Goal: Transaction & Acquisition: Purchase product/service

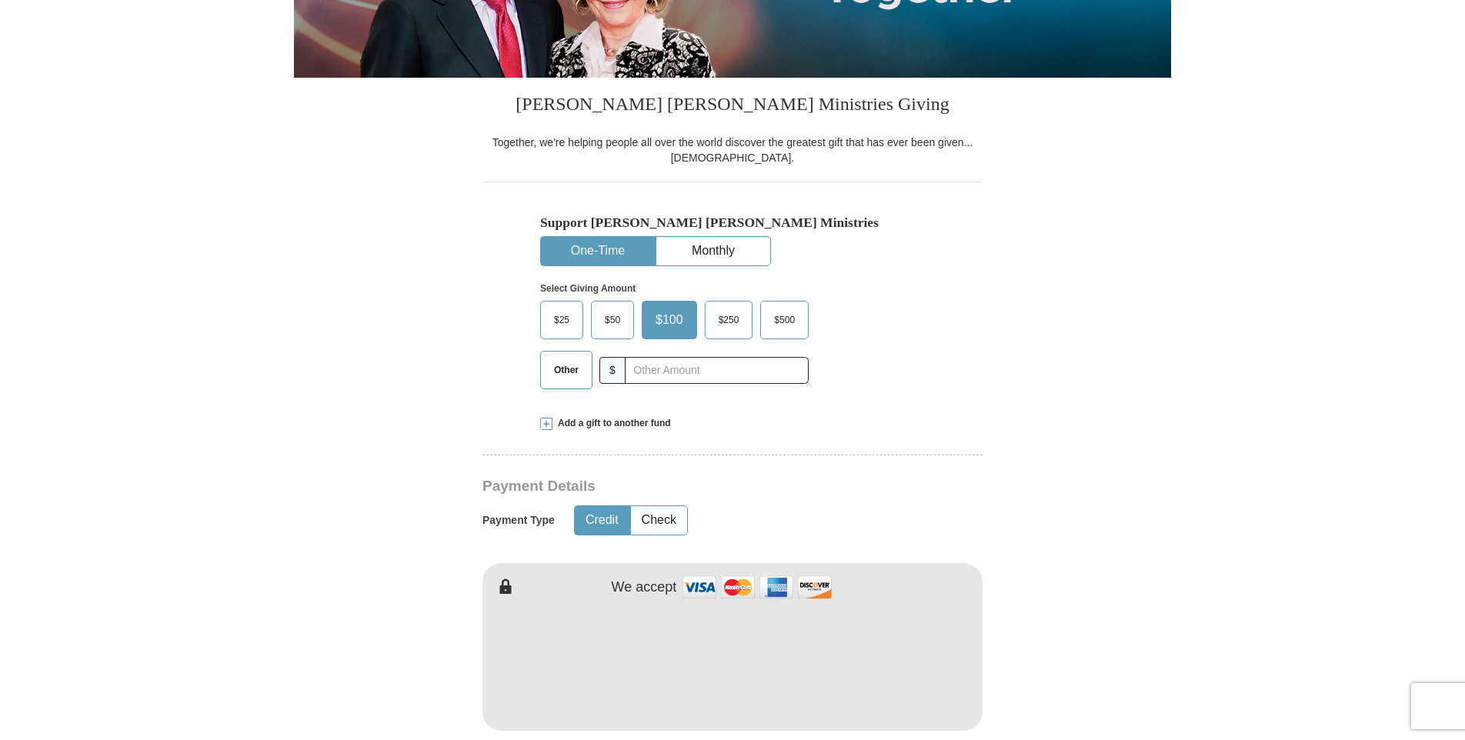
scroll to position [308, 0]
click at [585, 378] on span "Other" at bounding box center [566, 369] width 40 height 23
click at [0, 0] on input "Other" at bounding box center [0, 0] width 0 height 0
click at [694, 378] on input "text" at bounding box center [716, 370] width 171 height 27
type input "130.00"
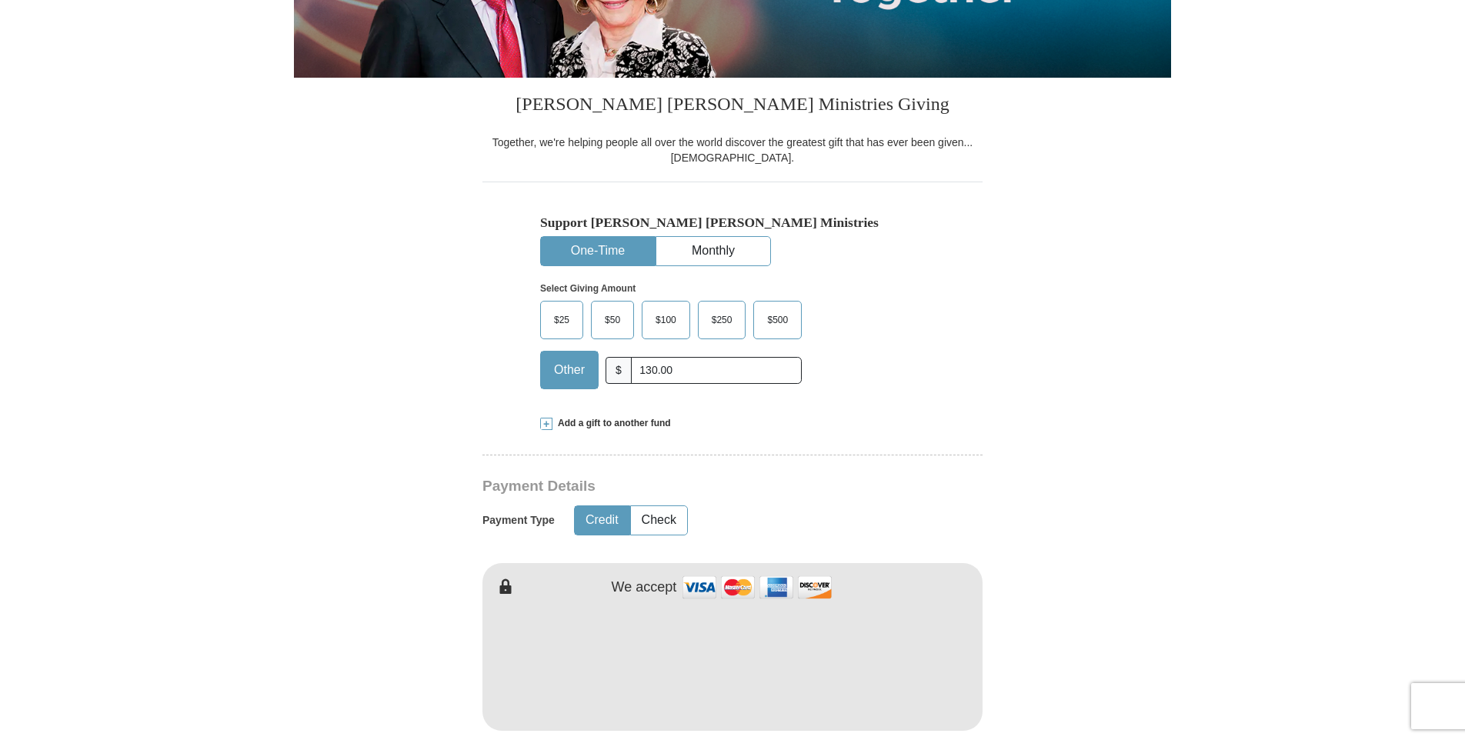
click at [1037, 354] on form "Already have an account? Sign in for faster giving. Don't have an account? Crea…" at bounding box center [732, 697] width 877 height 1887
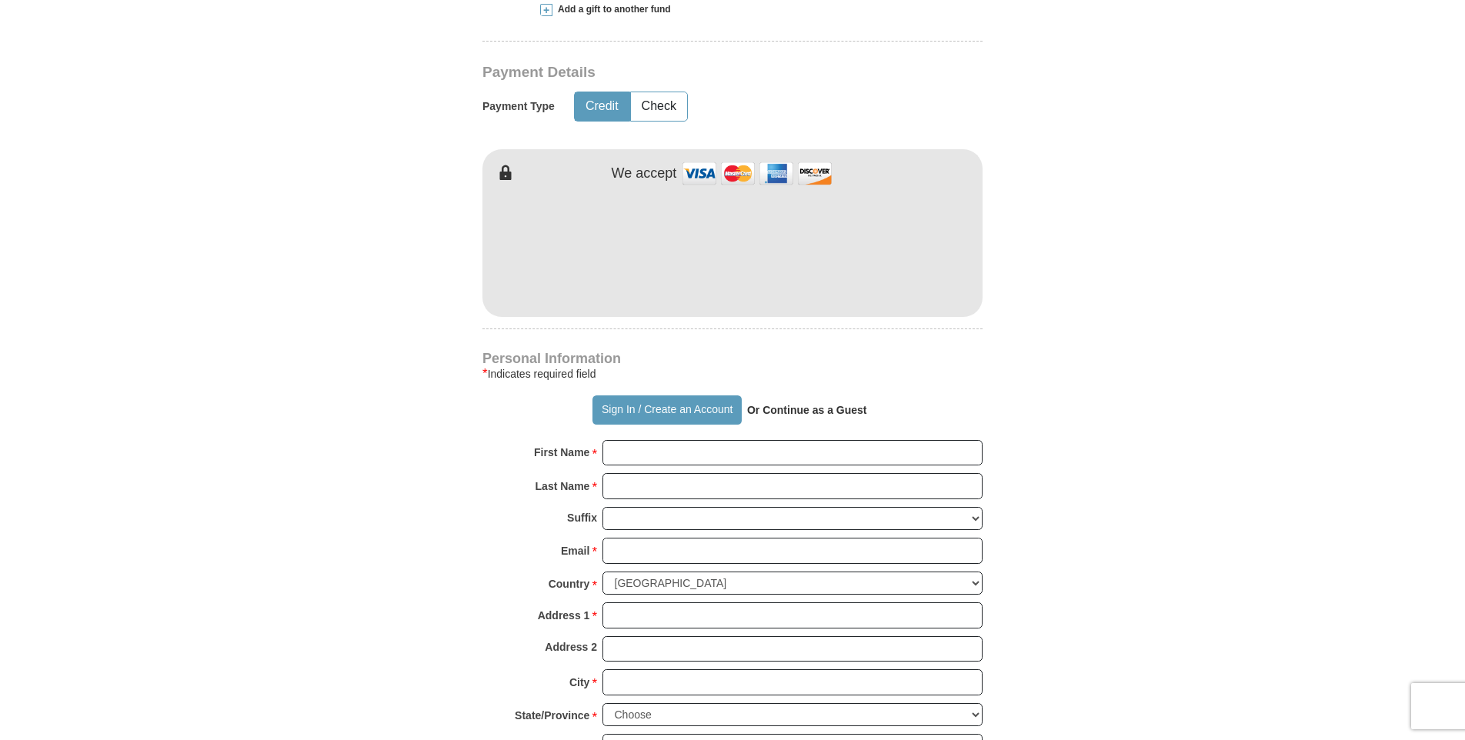
scroll to position [769, 0]
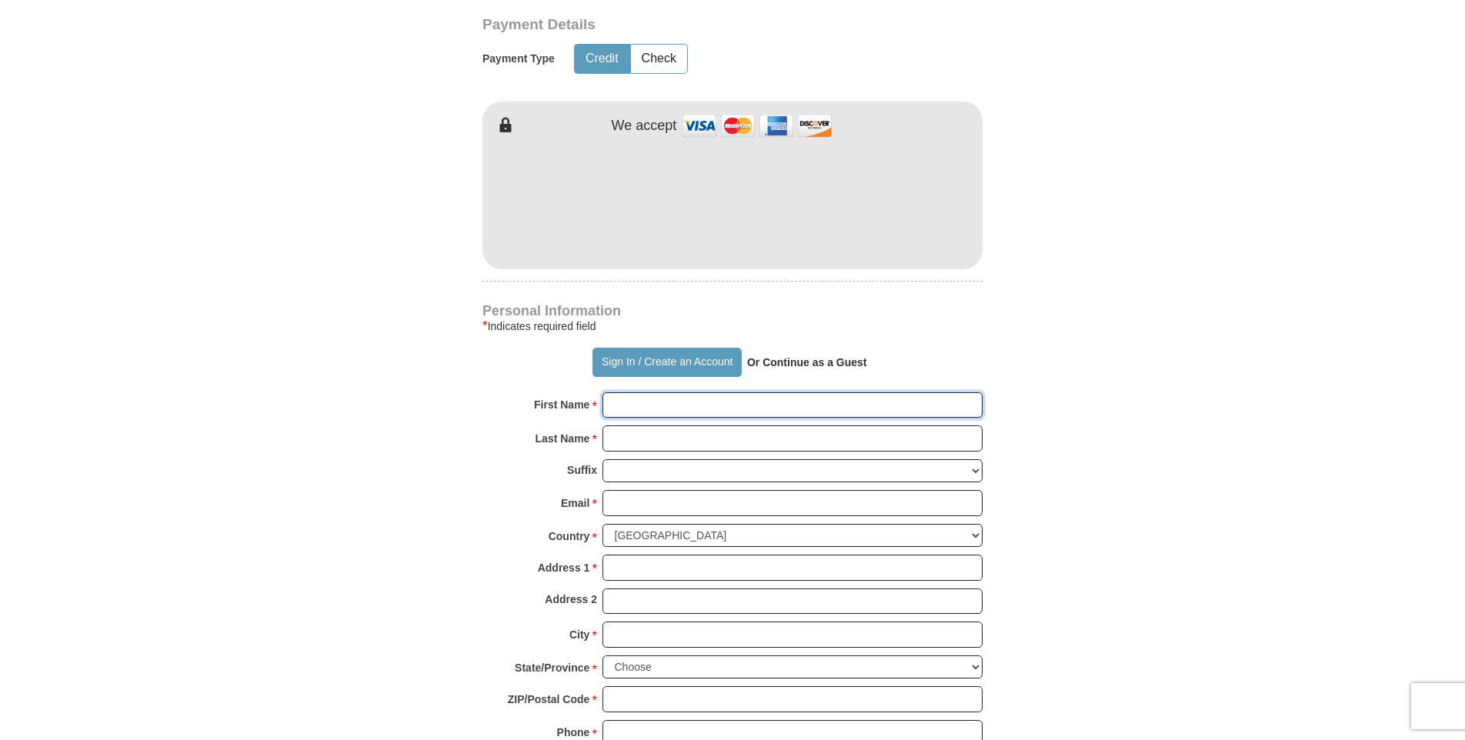
click at [628, 403] on input "First Name *" at bounding box center [792, 405] width 380 height 26
type input "[PERSON_NAME]"
type input "[EMAIL_ADDRESS][DOMAIN_NAME]"
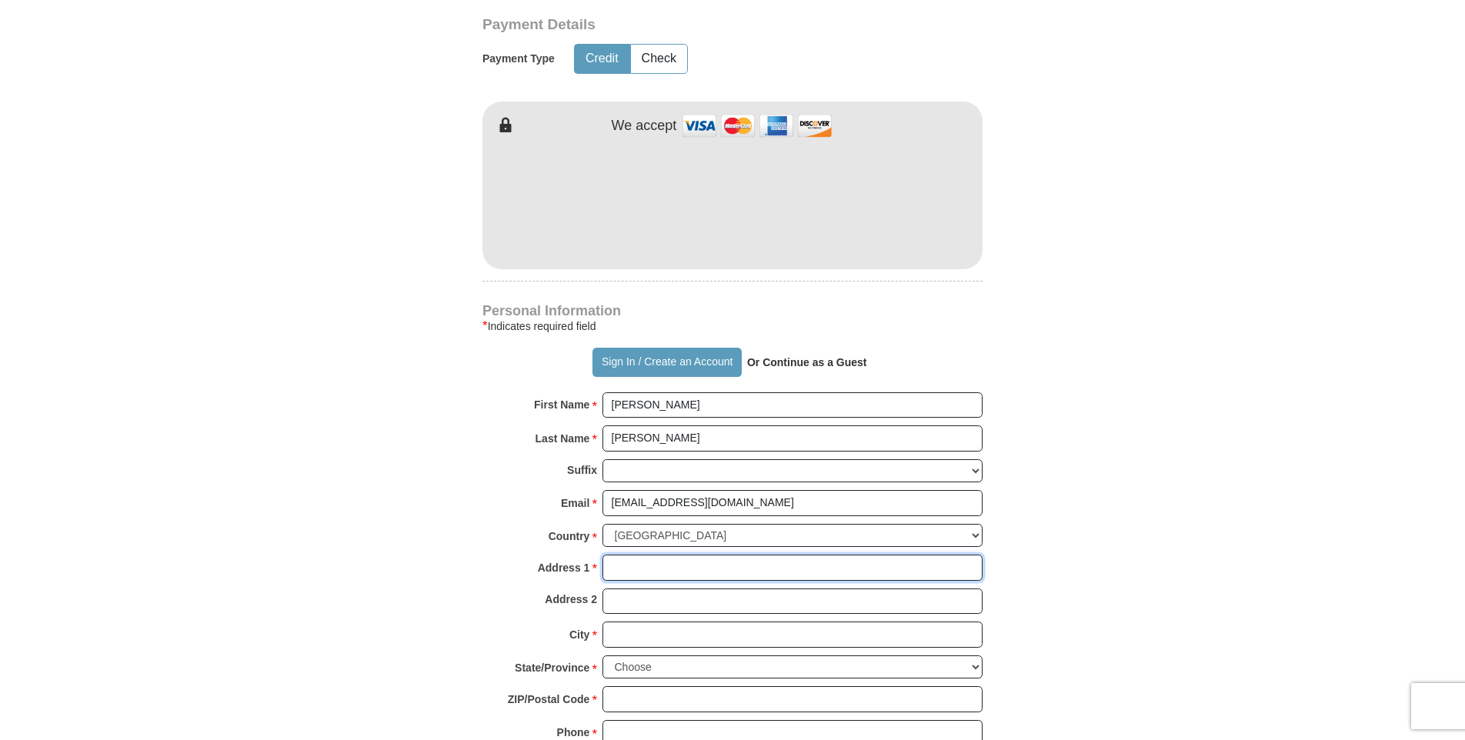
type input "[STREET_ADDRESS]"
type input "[PERSON_NAME]"
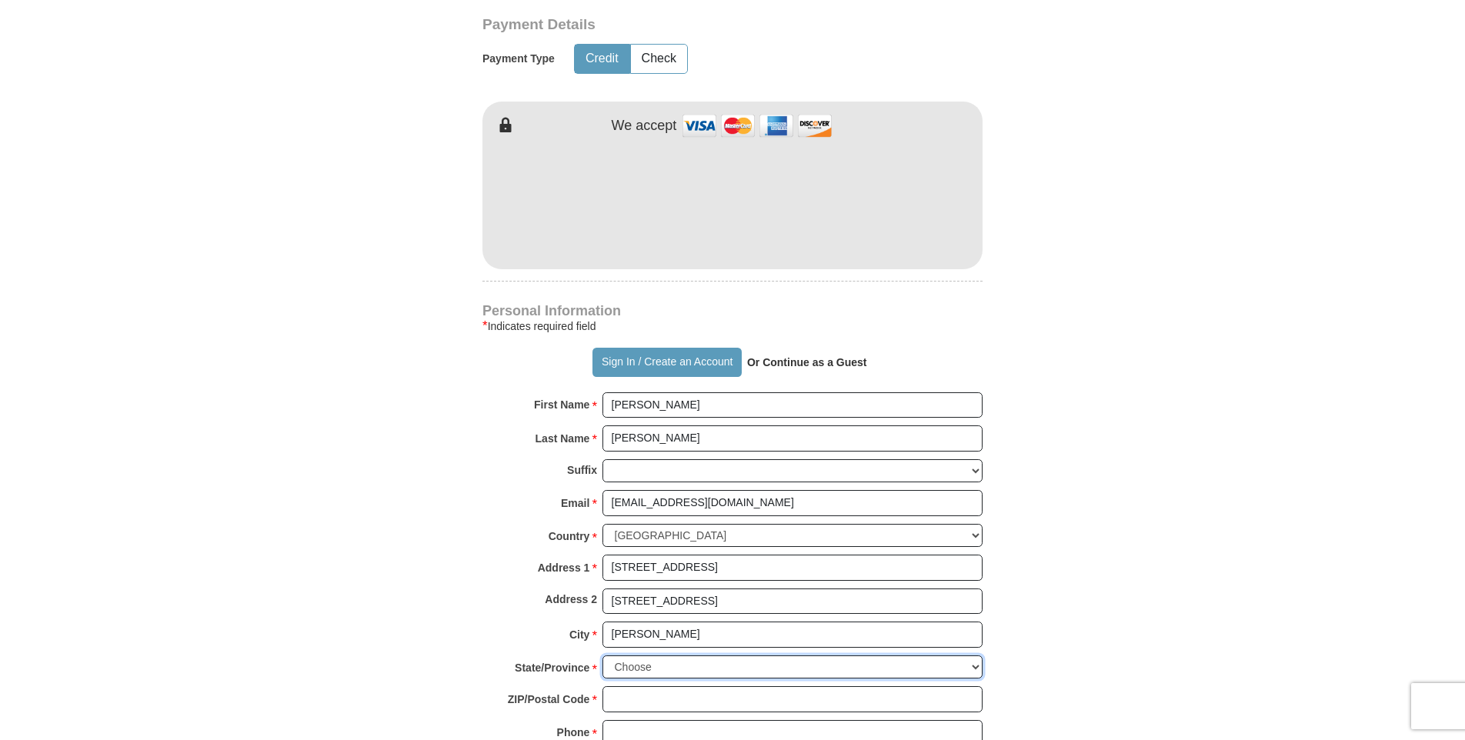
select select "AZ"
type input "85355"
type input "6238266835"
click at [1230, 461] on body "Sign In Already have an account? Sign in for faster giving. Don't have an accou…" at bounding box center [732, 704] width 1465 height 2947
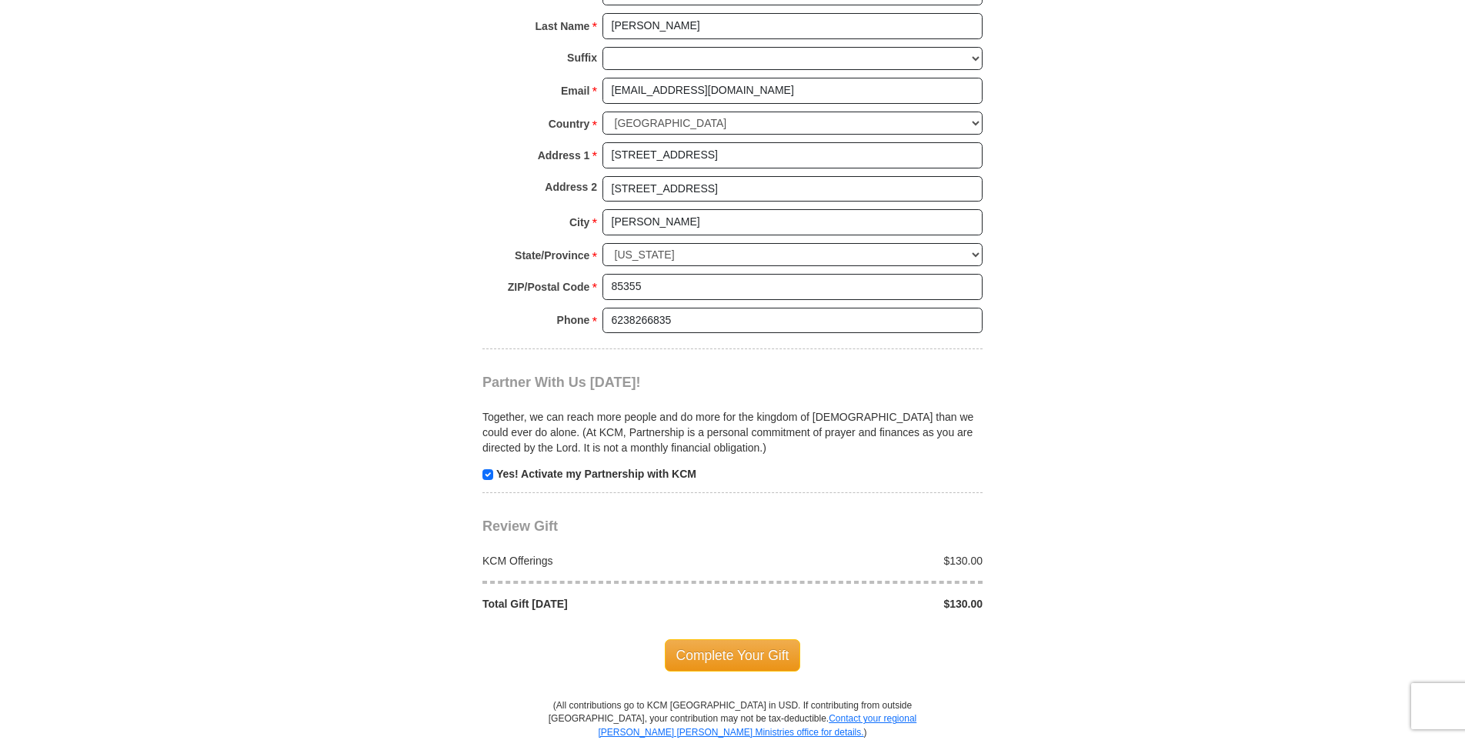
scroll to position [1231, 0]
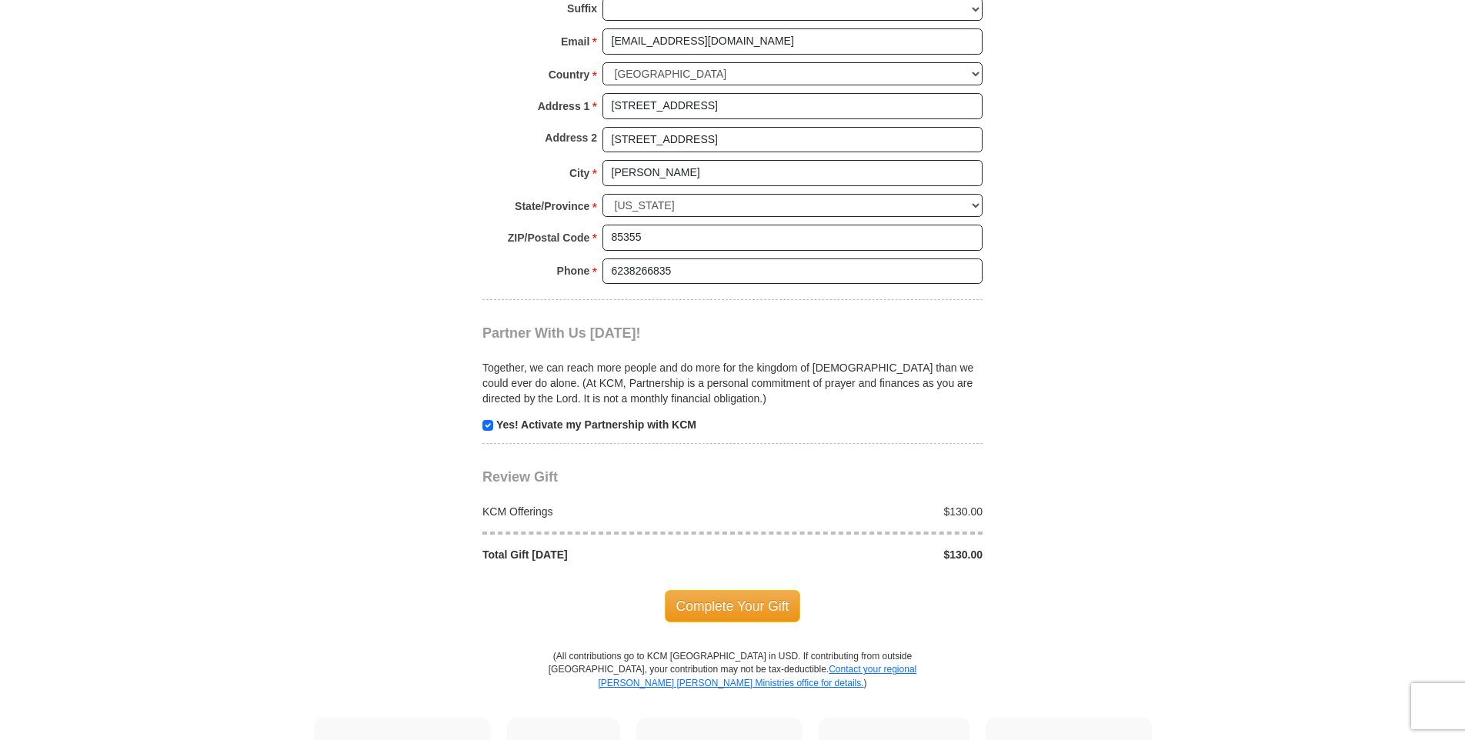
click at [511, 429] on strong "Yes! Activate my Partnership with KCM" at bounding box center [596, 424] width 200 height 12
click at [489, 422] on input "checkbox" at bounding box center [487, 425] width 11 height 11
checkbox input "false"
click at [708, 602] on span "Complete Your Gift" at bounding box center [733, 606] width 136 height 32
